Goal: Task Accomplishment & Management: Use online tool/utility

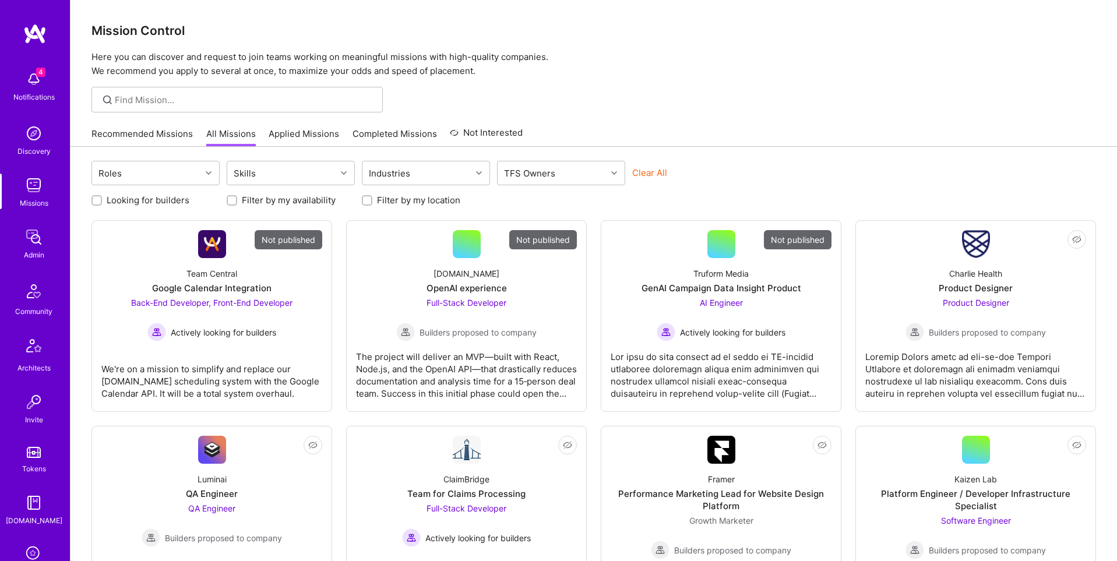
scroll to position [183, 0]
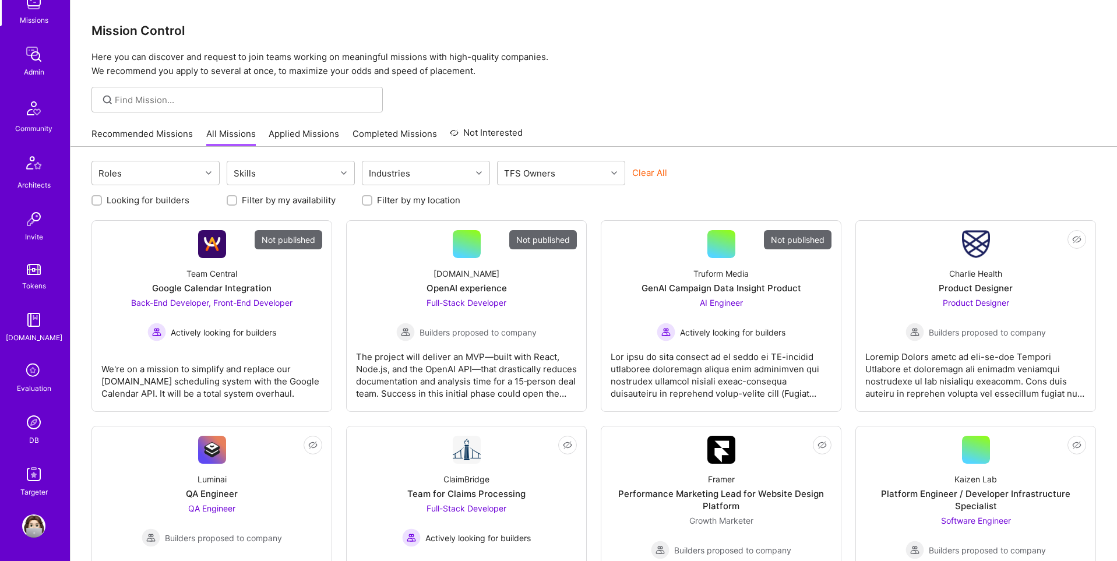
click at [30, 422] on img at bounding box center [33, 422] width 23 height 23
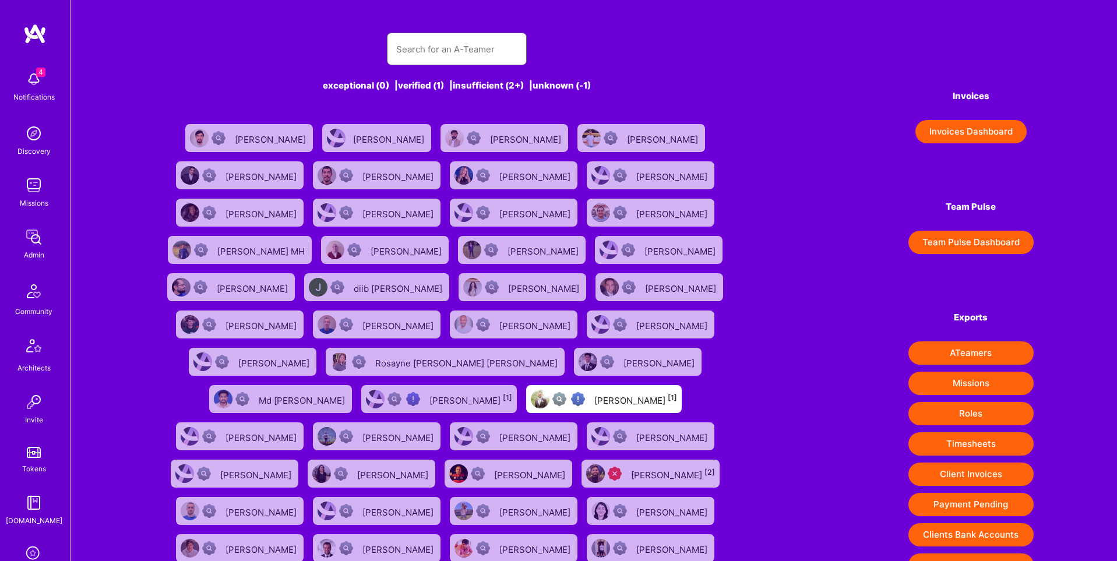
click at [457, 52] on input "text" at bounding box center [456, 49] width 121 height 30
paste input "Greg Navis"
type input "Greg Navis"
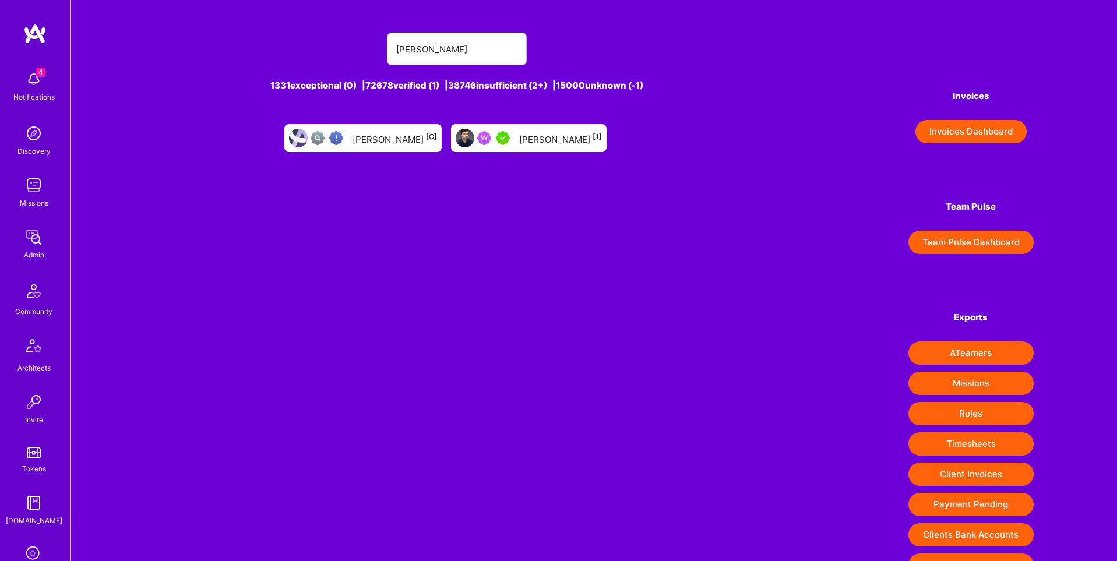
click at [526, 135] on div "Greg Navis [1]" at bounding box center [560, 138] width 83 height 15
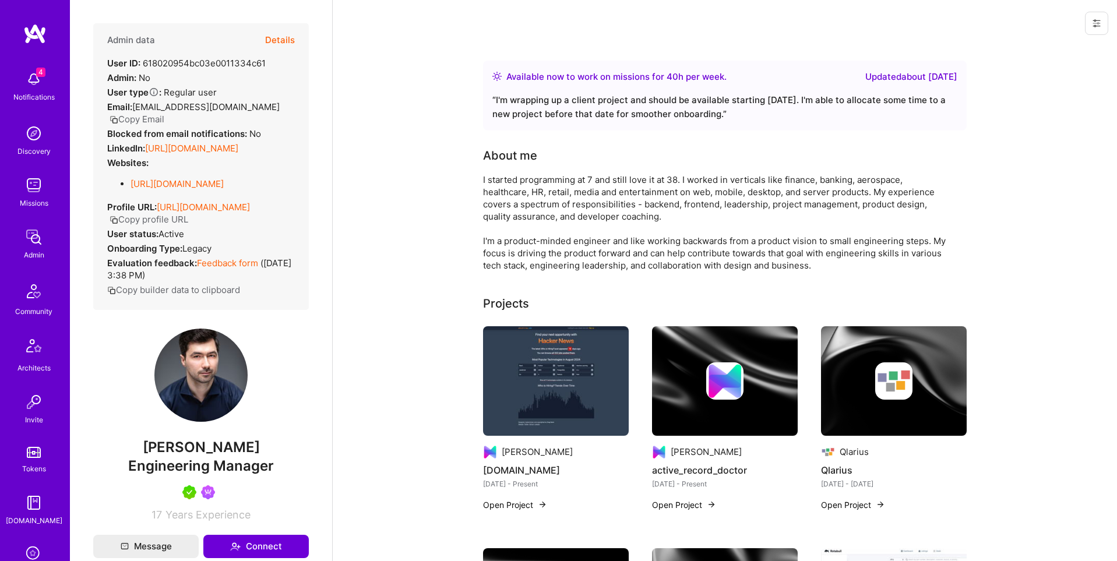
click at [283, 38] on button "Details" at bounding box center [280, 40] width 30 height 34
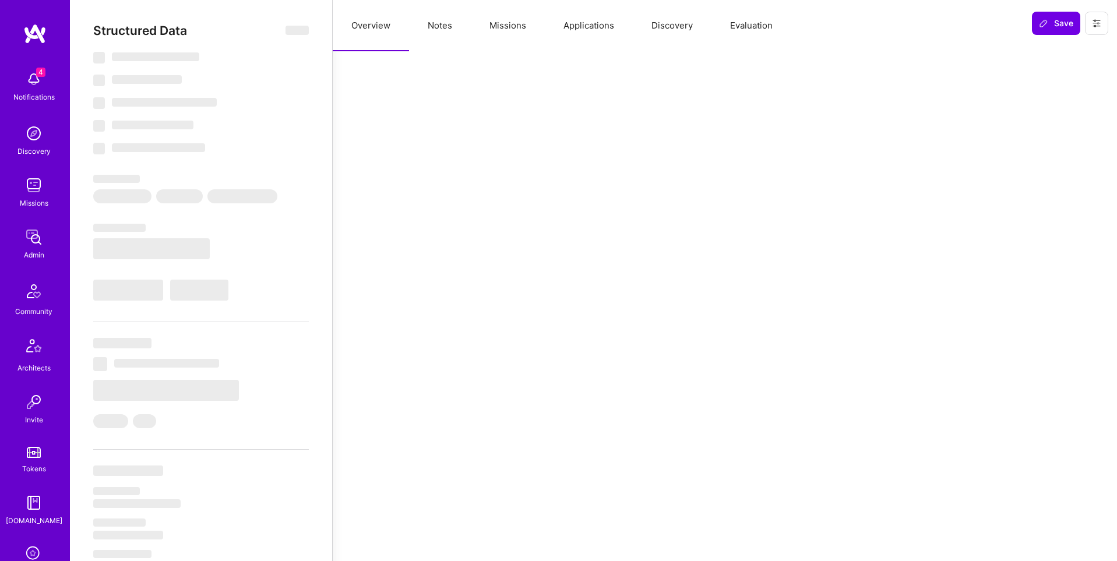
click at [763, 29] on button "Evaluation" at bounding box center [752, 25] width 80 height 51
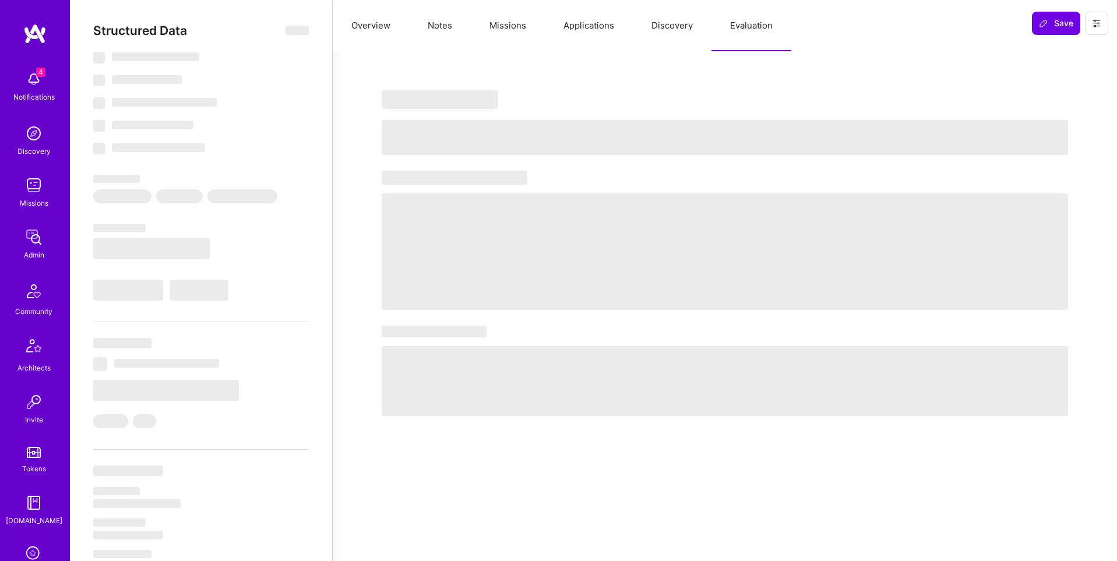
select select "Right Now"
select select "5"
select select "7"
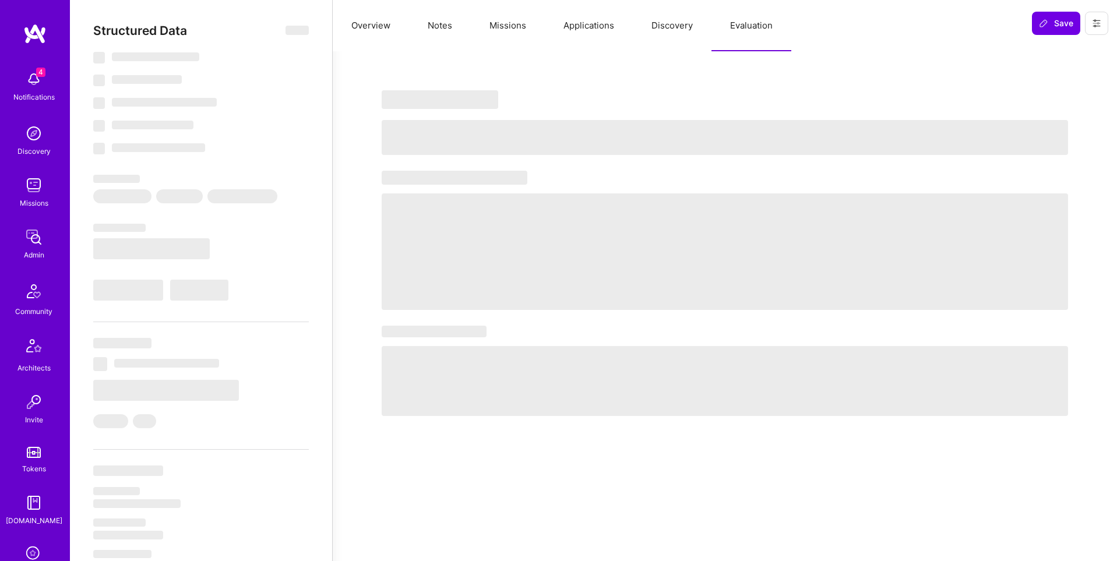
select select "PL"
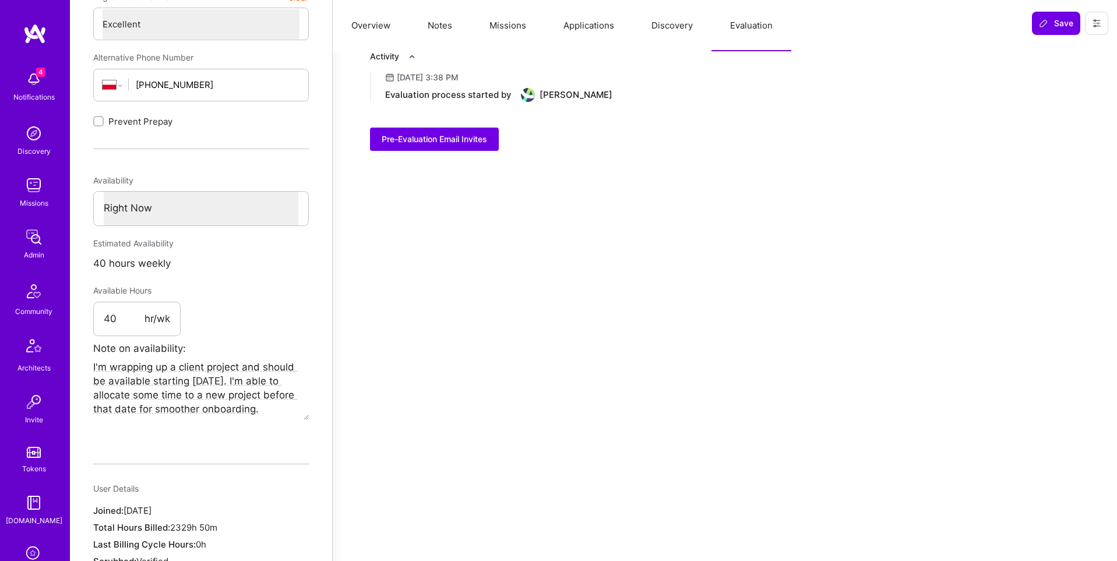
scroll to position [502, 0]
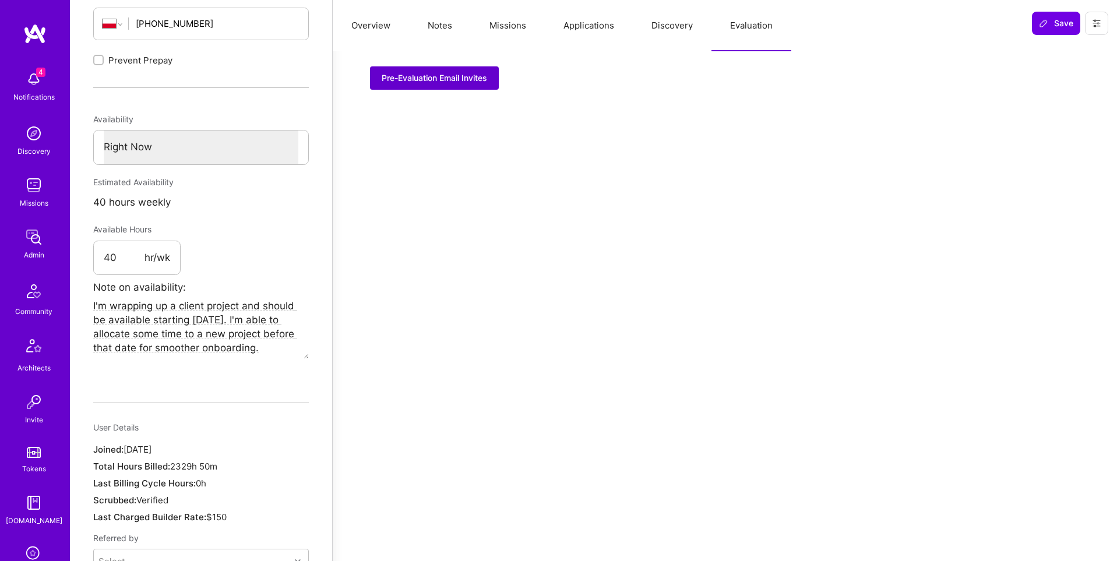
click at [456, 78] on span "Pre-Evaluation Email Invites" at bounding box center [434, 78] width 105 height 12
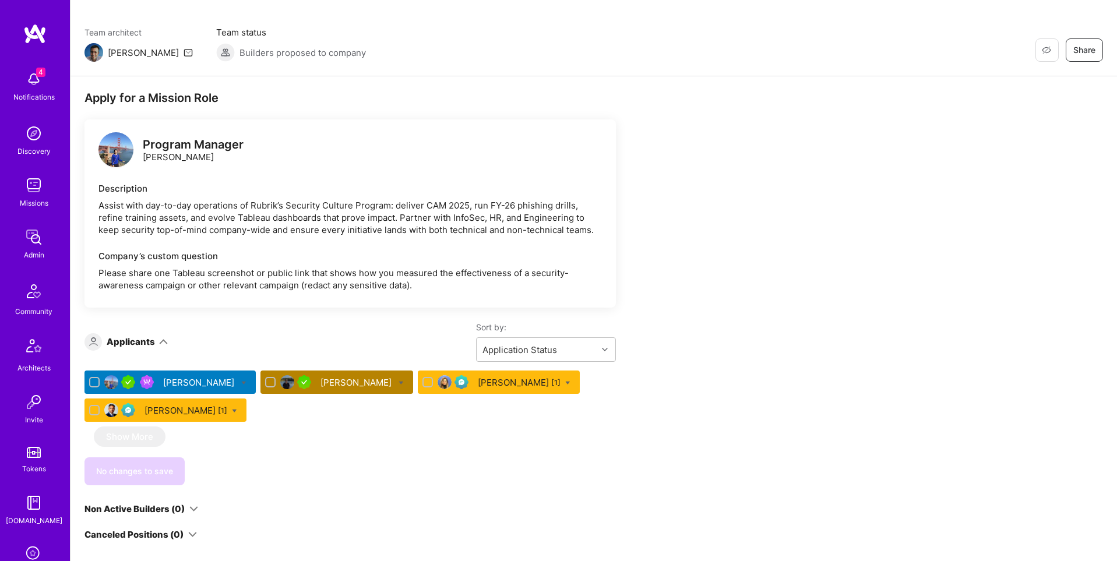
scroll to position [130, 0]
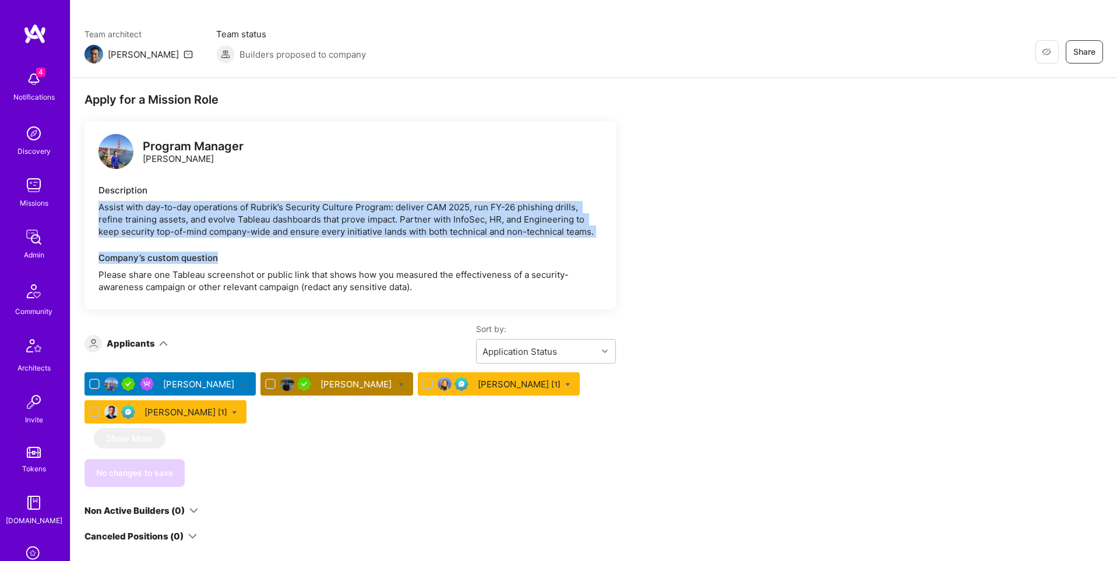
drag, startPoint x: 100, startPoint y: 206, endPoint x: 121, endPoint y: 150, distance: 59.2
click at [273, 260] on div "Program Manager Connie Ip Description Assist with day-to-day operations of Rubr…" at bounding box center [350, 215] width 531 height 188
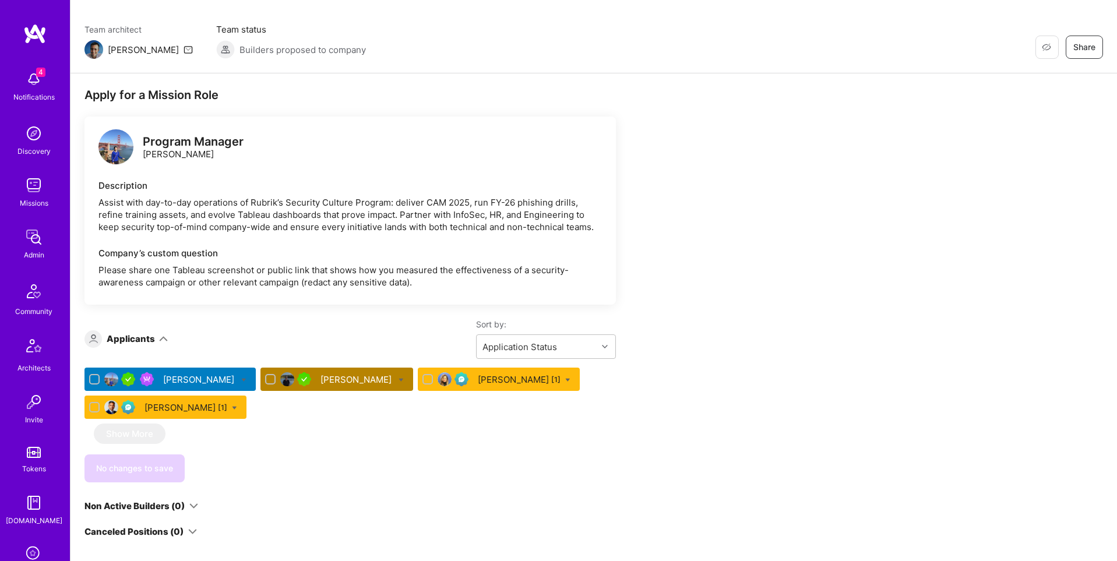
click at [120, 197] on div "Assist with day-to-day operations of Rubrik’s Security Culture Program: deliver…" at bounding box center [350, 214] width 504 height 37
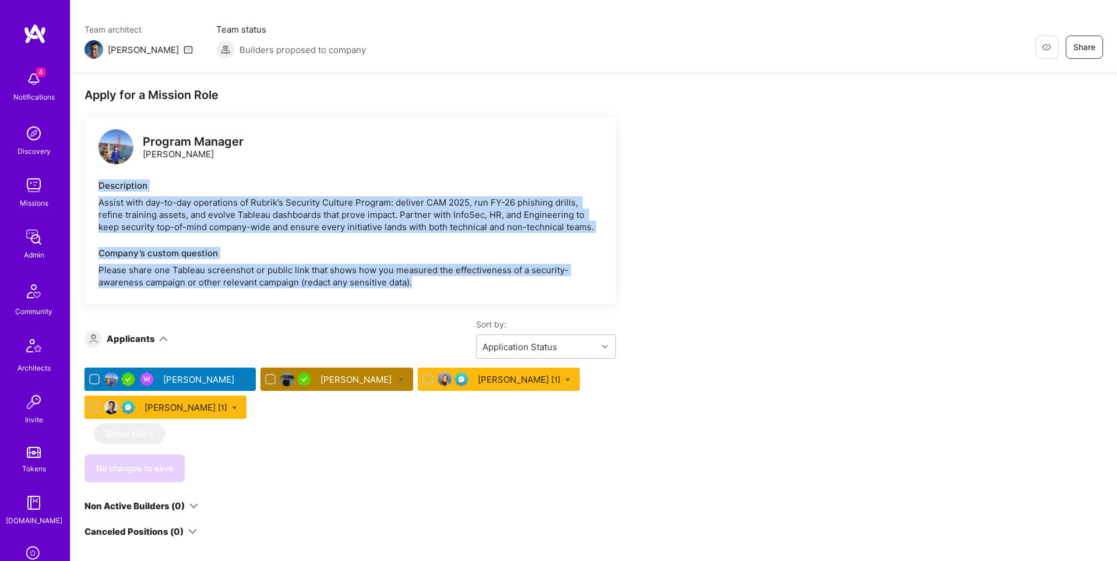
drag, startPoint x: 100, startPoint y: 183, endPoint x: 425, endPoint y: 281, distance: 339.6
click at [425, 281] on div "Program Manager Connie Ip Description Assist with day-to-day operations of Rubr…" at bounding box center [350, 211] width 531 height 188
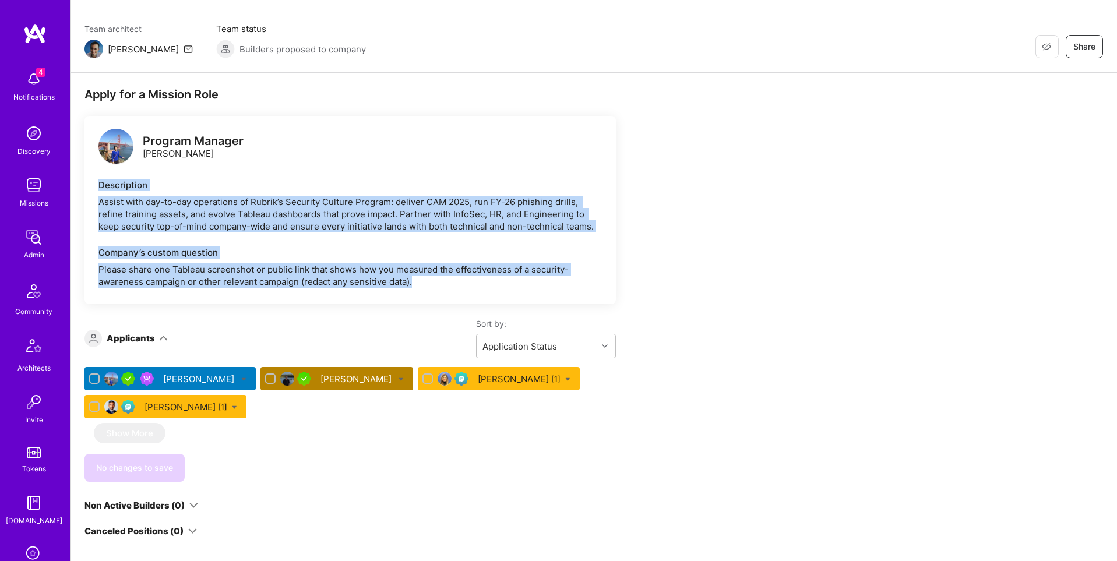
copy div "Description Assist with day-to-day operations of Rubrik’s Security Culture Prog…"
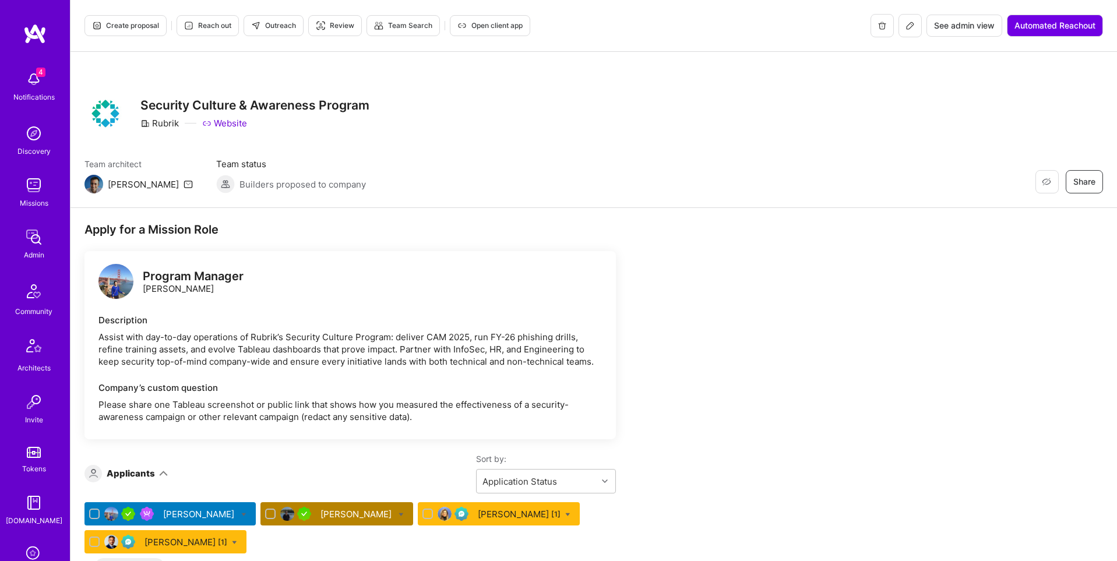
click at [946, 30] on span "See admin view" at bounding box center [964, 26] width 61 height 12
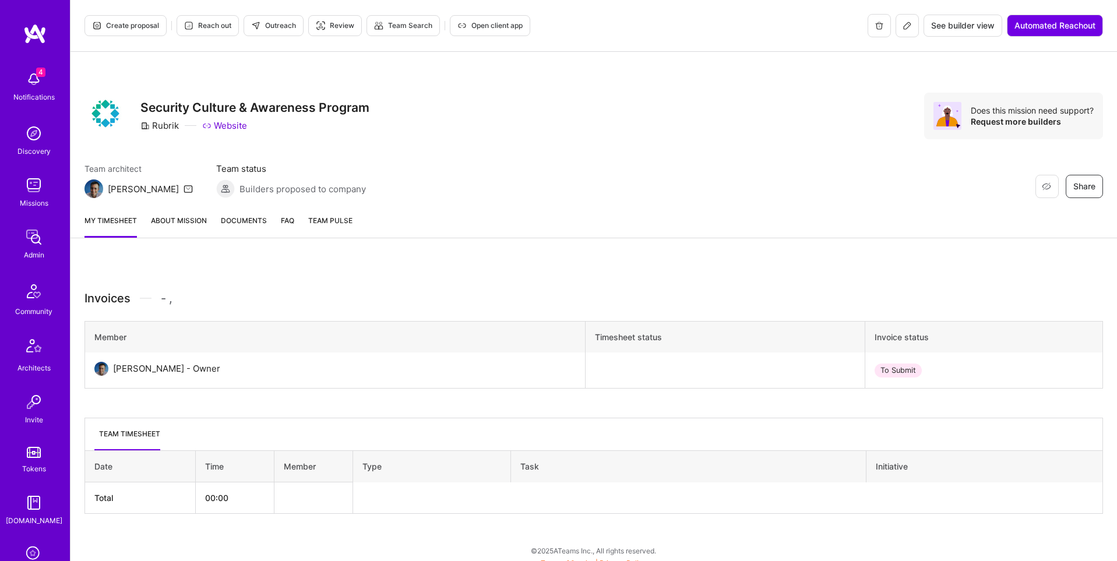
click at [963, 23] on span "See builder view" at bounding box center [963, 26] width 64 height 12
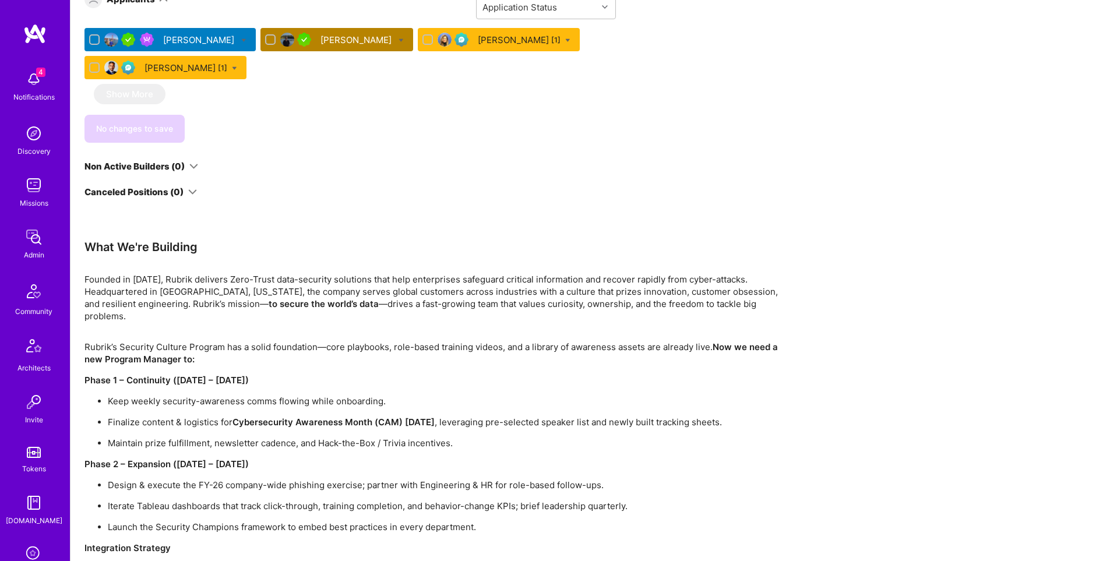
scroll to position [525, 0]
